Goal: Information Seeking & Learning: Find specific fact

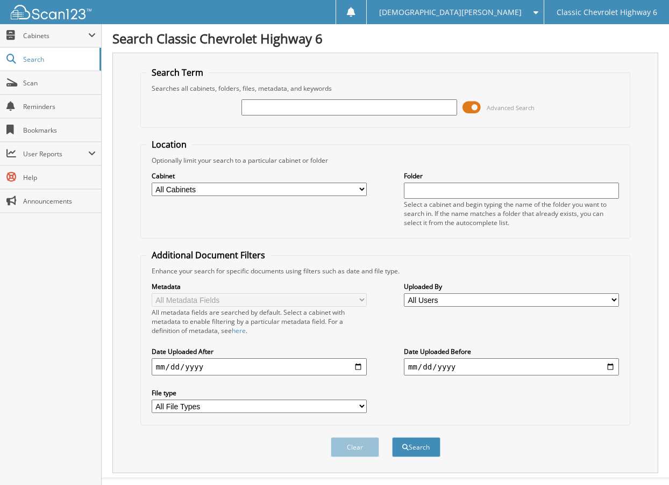
click at [307, 107] on input "text" at bounding box center [348, 107] width 215 height 16
type input "LAIN250610"
click at [392, 438] on button "Search" at bounding box center [416, 448] width 48 height 20
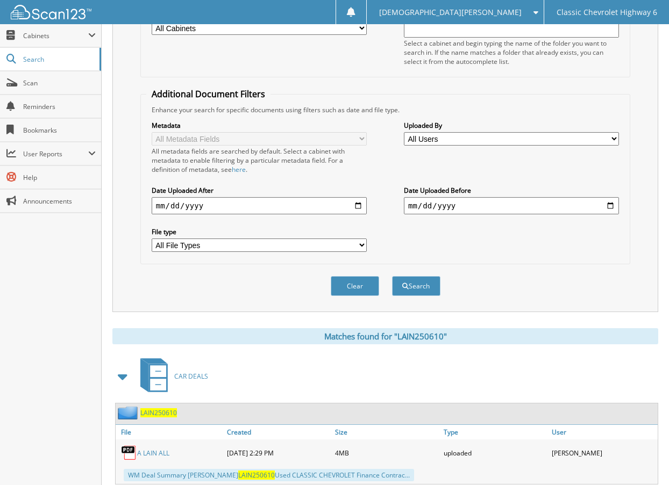
scroll to position [194, 0]
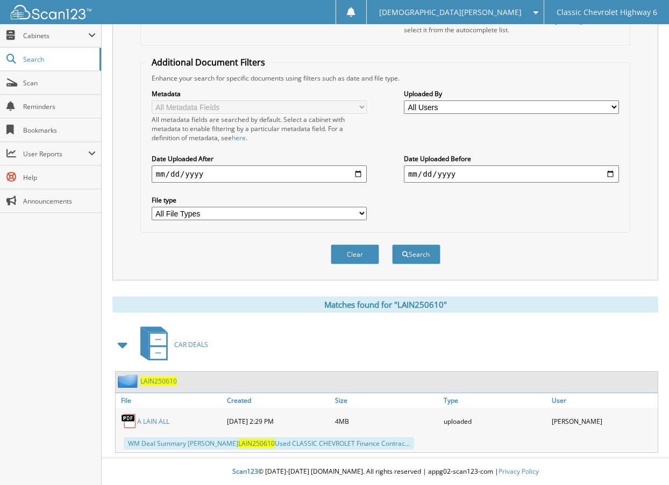
click at [153, 423] on link "A LAIN ALL" at bounding box center [153, 421] width 32 height 9
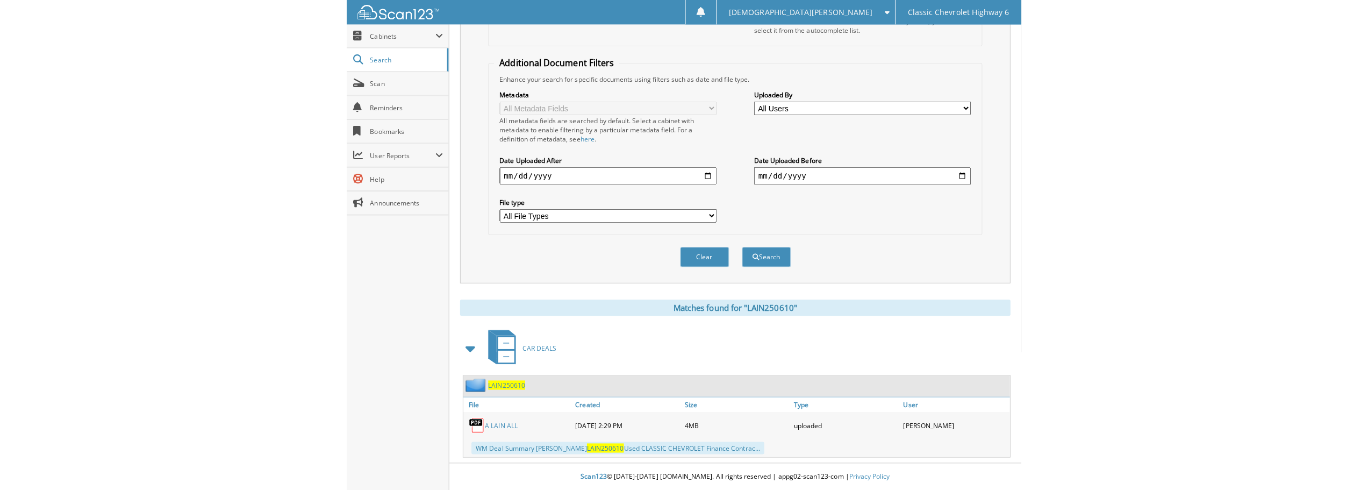
scroll to position [162, 0]
